Goal: Task Accomplishment & Management: Use online tool/utility

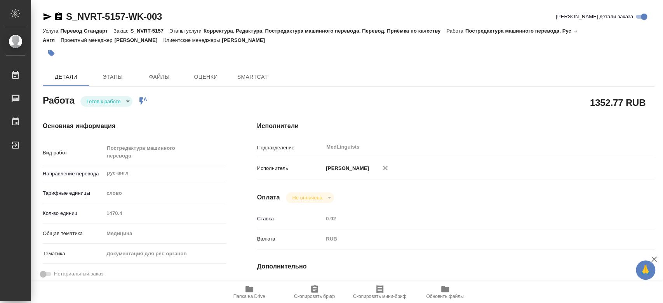
type textarea "x"
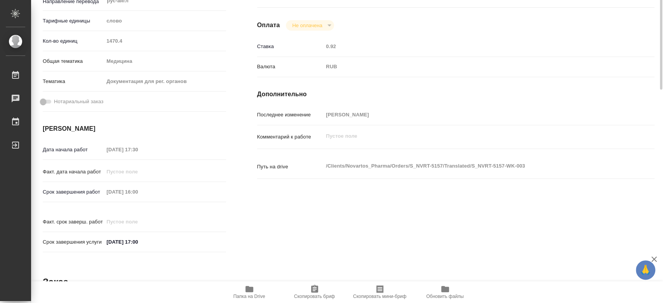
type textarea "x"
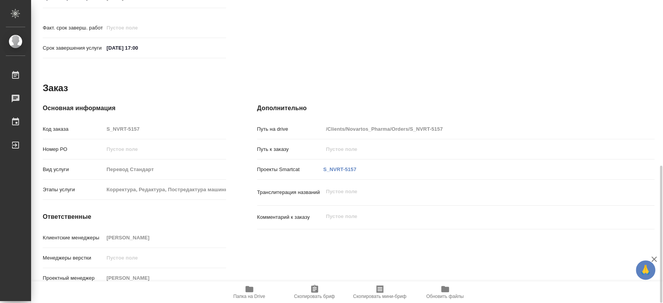
type textarea "x"
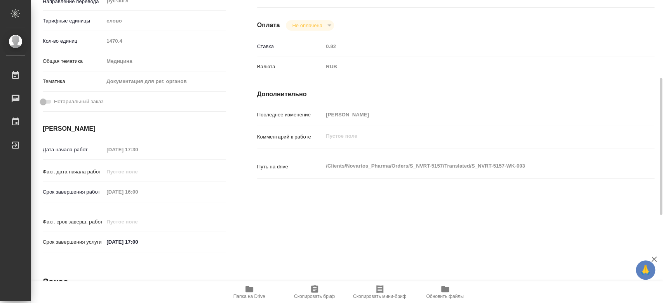
scroll to position [216, 0]
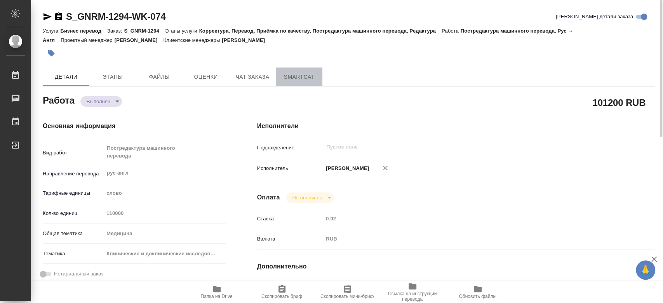
click at [296, 80] on span "SmartCat" at bounding box center [298, 77] width 37 height 10
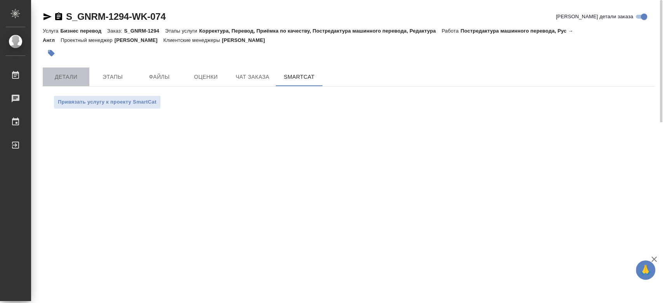
click at [75, 75] on span "Детали" at bounding box center [65, 77] width 37 height 10
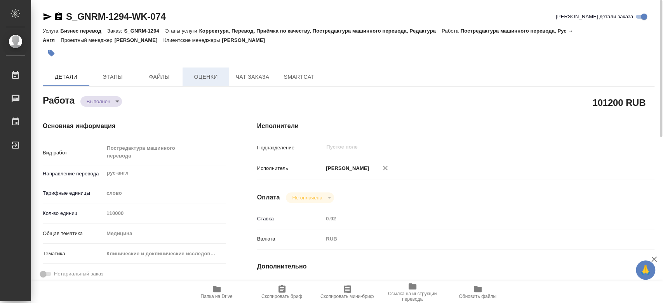
type textarea "x"
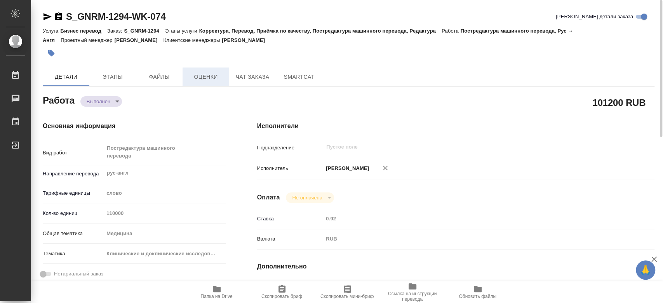
type textarea "x"
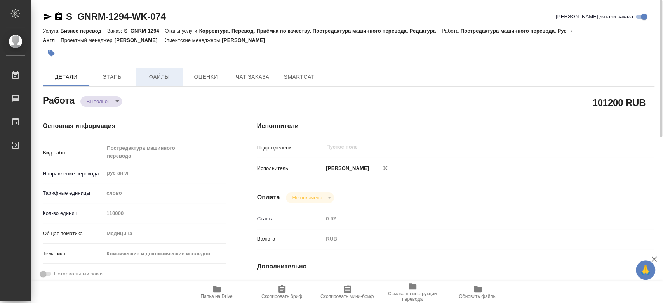
type textarea "x"
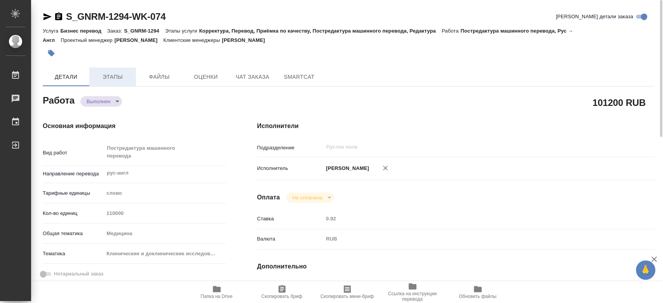
click at [115, 74] on span "Этапы" at bounding box center [112, 77] width 37 height 10
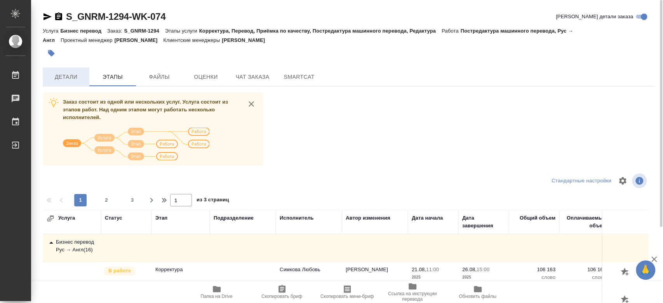
click at [80, 83] on button "Детали" at bounding box center [66, 77] width 47 height 19
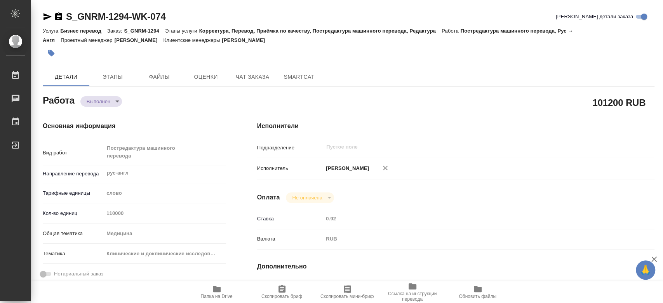
type textarea "x"
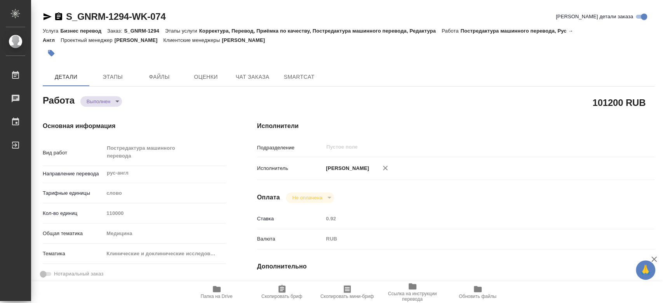
type textarea "x"
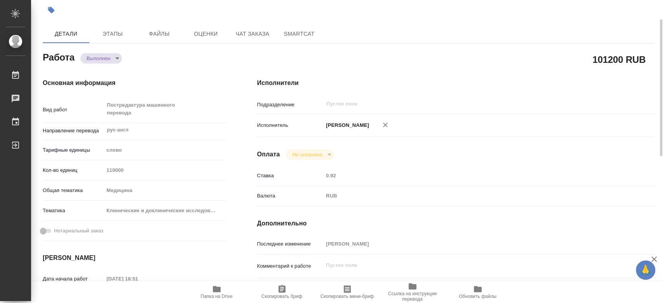
scroll to position [172, 0]
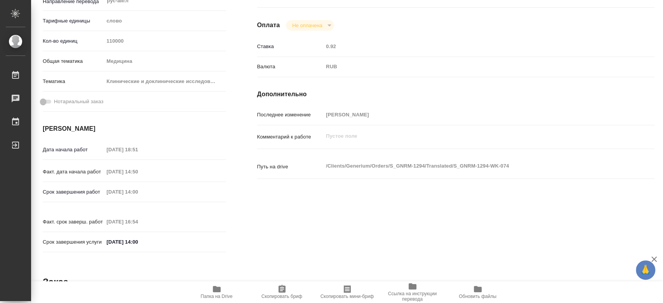
type textarea "x"
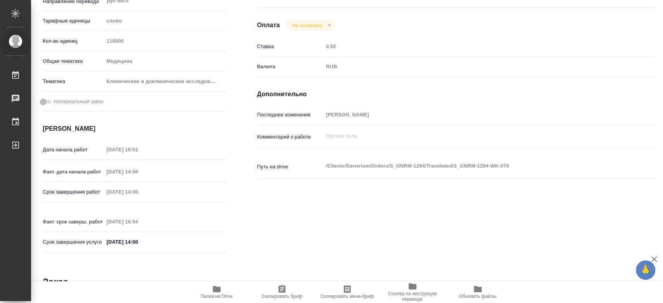
type textarea "x"
